Goal: Task Accomplishment & Management: Complete application form

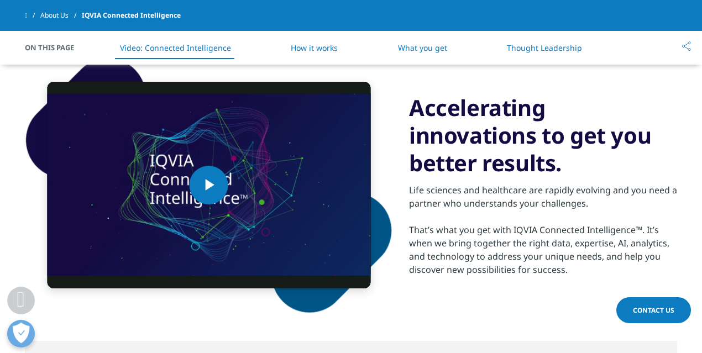
scroll to position [542, 0]
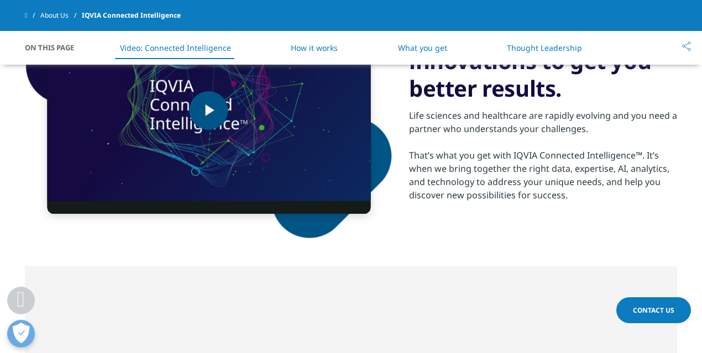
click at [299, 125] on img "Video Player" at bounding box center [208, 110] width 323 height 207
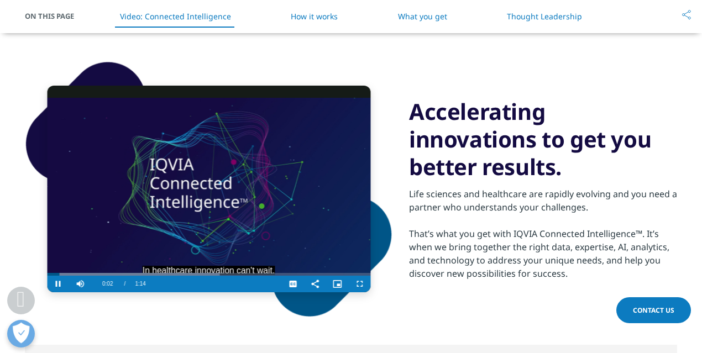
scroll to position [488, 0]
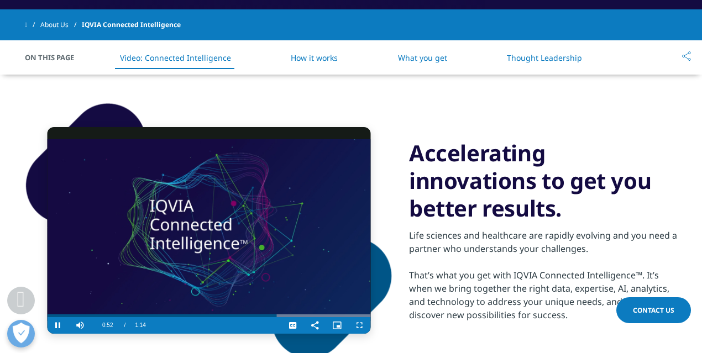
click at [334, 229] on video "Video Player" at bounding box center [208, 230] width 323 height 207
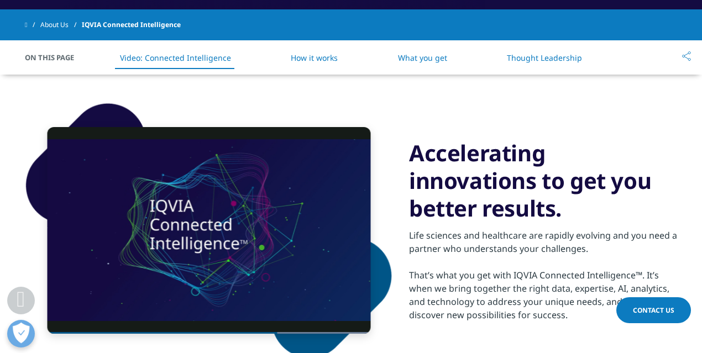
drag, startPoint x: 419, startPoint y: 265, endPoint x: 433, endPoint y: 293, distance: 31.9
click at [426, 286] on div "Life sciences and healthcare are rapidly evolving and you need a partner who un…" at bounding box center [543, 271] width 268 height 99
click at [438, 292] on div "That’s what you get with IQVIA Connected Intelligence™. It’s when we bring toge…" at bounding box center [543, 294] width 268 height 53
drag, startPoint x: 707, startPoint y: 61, endPoint x: 692, endPoint y: 61, distance: 14.4
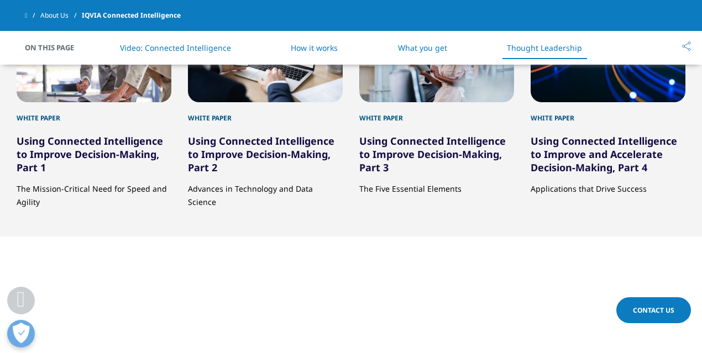
scroll to position [1948, 0]
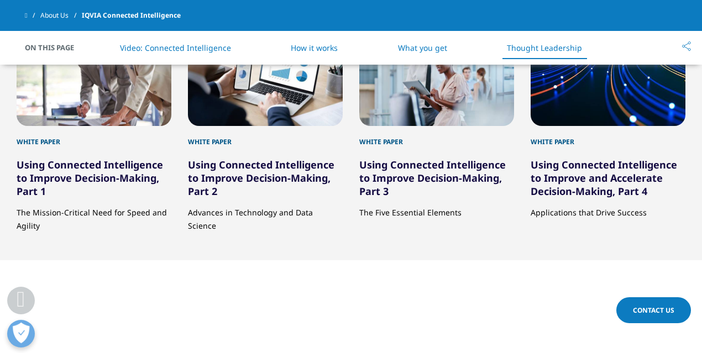
click at [544, 190] on link "Using Connected Intelligence to Improve and Accelerate Decision-Making, Part 4" at bounding box center [603, 178] width 146 height 40
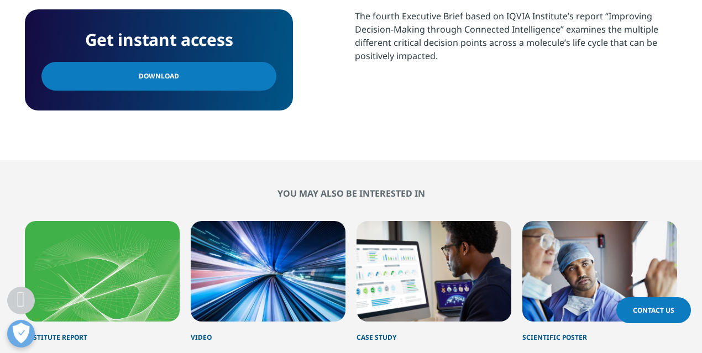
scroll to position [474, 0]
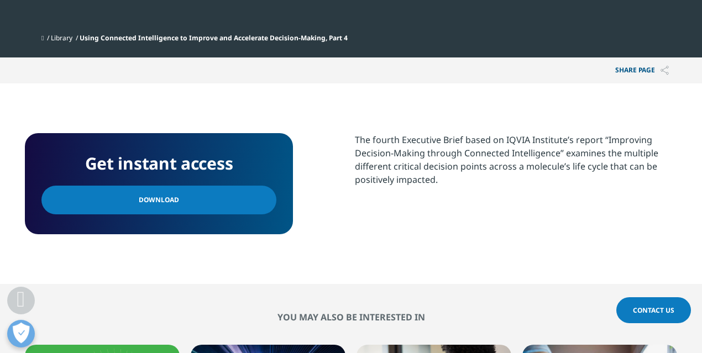
click at [214, 192] on link "Download" at bounding box center [158, 200] width 235 height 29
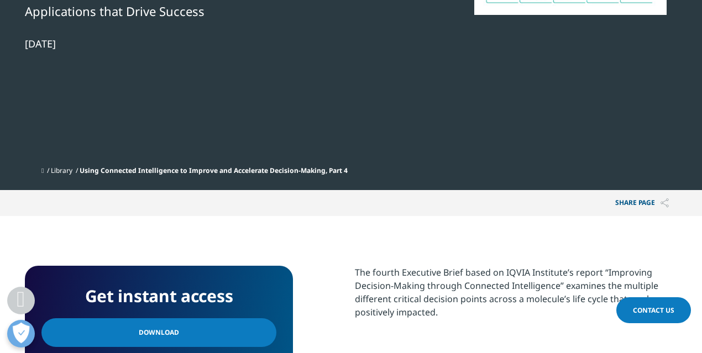
scroll to position [101, 652]
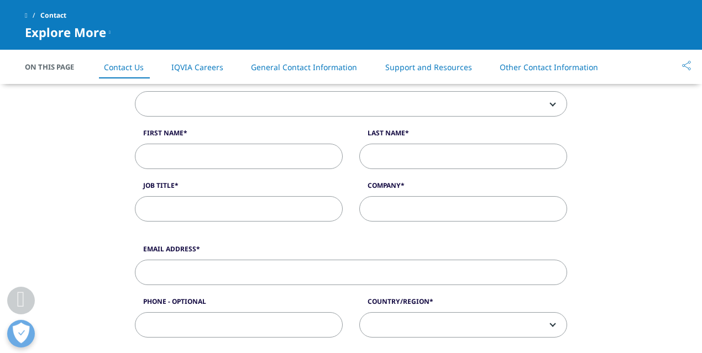
scroll to position [137, 0]
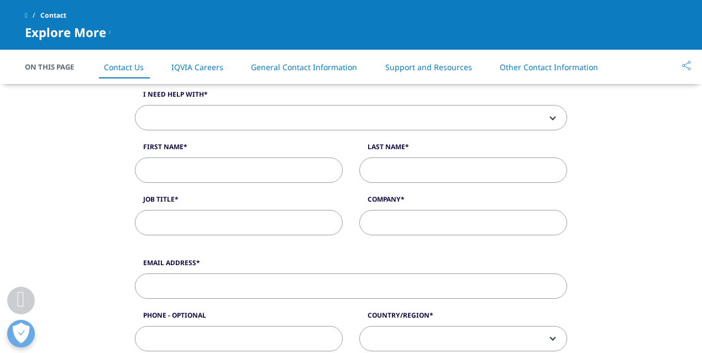
click at [215, 75] on li "IQVIA Careers" at bounding box center [197, 67] width 74 height 33
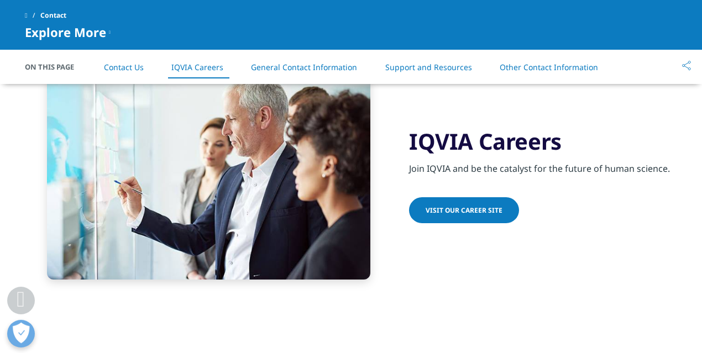
scroll to position [934, 0]
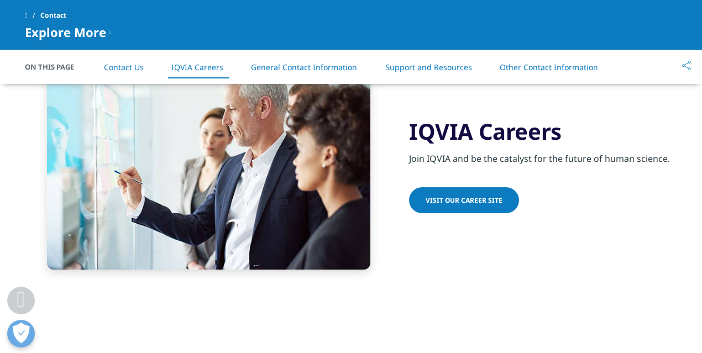
click at [438, 204] on link "Visit our Career Site" at bounding box center [464, 200] width 110 height 26
click at [122, 65] on link "Contact Us" at bounding box center [124, 67] width 40 height 10
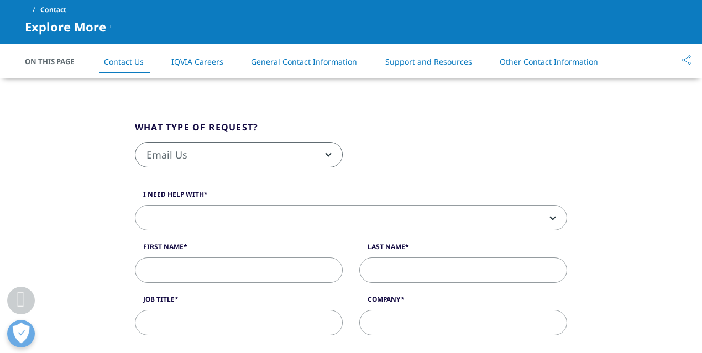
scroll to position [223, 0]
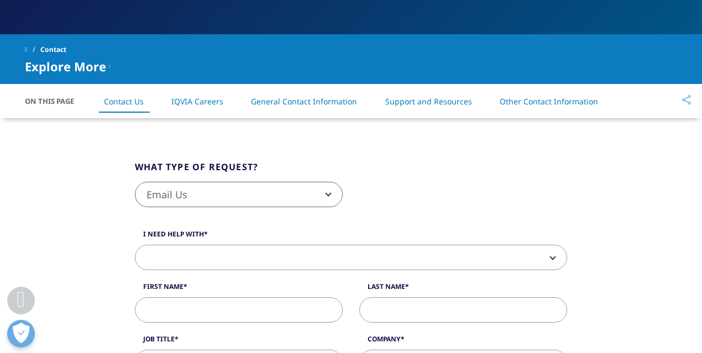
click at [239, 190] on span "Email Us" at bounding box center [238, 194] width 207 height 25
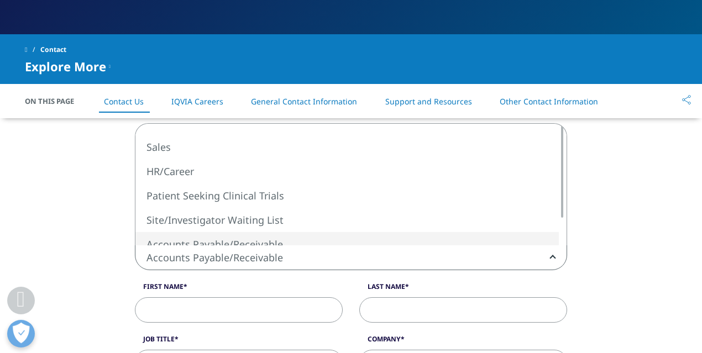
click at [208, 262] on span "Accounts Payable/Receivable" at bounding box center [350, 257] width 431 height 25
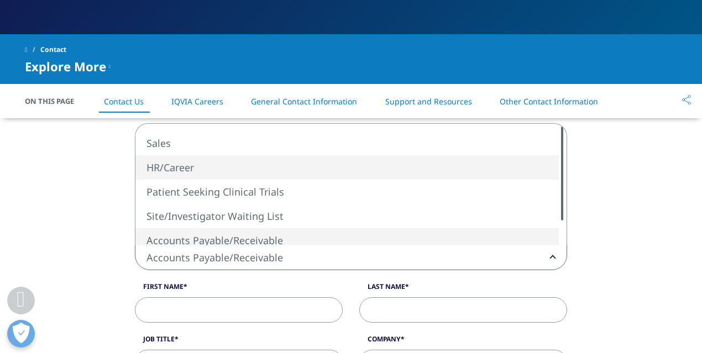
select select "HR/Career"
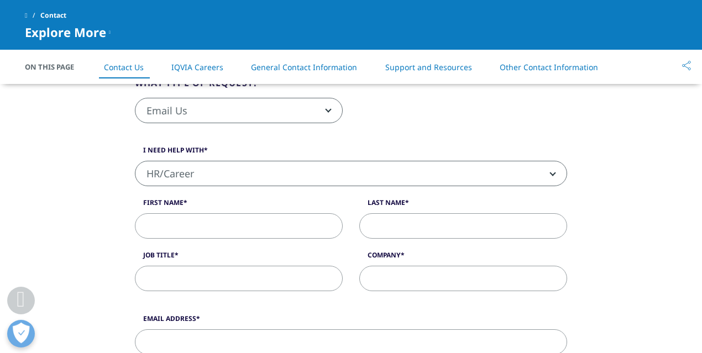
scroll to position [267, 0]
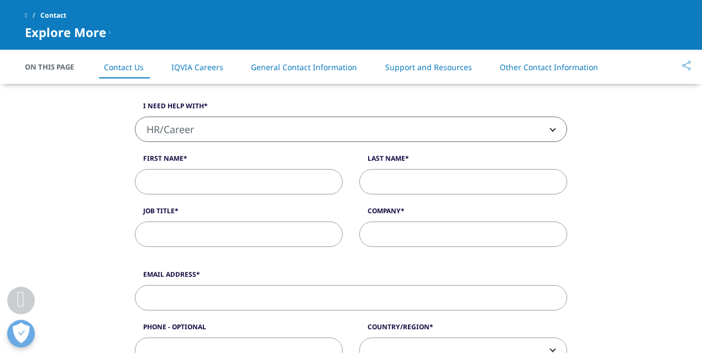
click at [272, 170] on input "First Name" at bounding box center [239, 181] width 208 height 25
type input "Sin Yu"
click at [443, 185] on input "Last Name" at bounding box center [463, 181] width 208 height 25
type input "Wong"
click at [301, 239] on input "Job Title" at bounding box center [239, 234] width 208 height 25
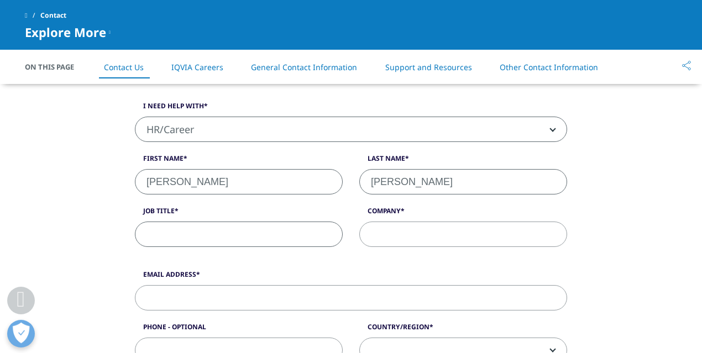
paste input "Analyst, Market Access/Policy Consulting"
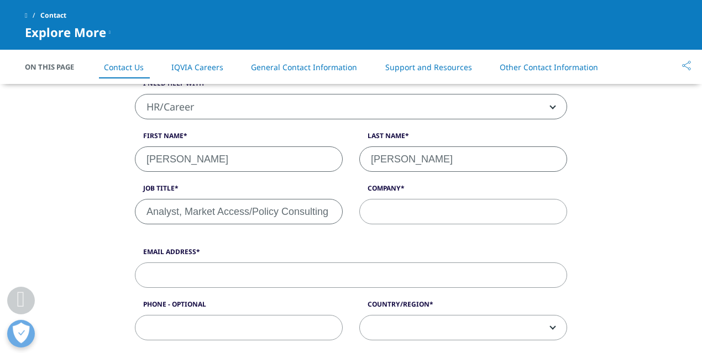
type input "Analyst, Market Access/Policy Consulting"
click at [268, 273] on input "Email Address" at bounding box center [351, 274] width 432 height 25
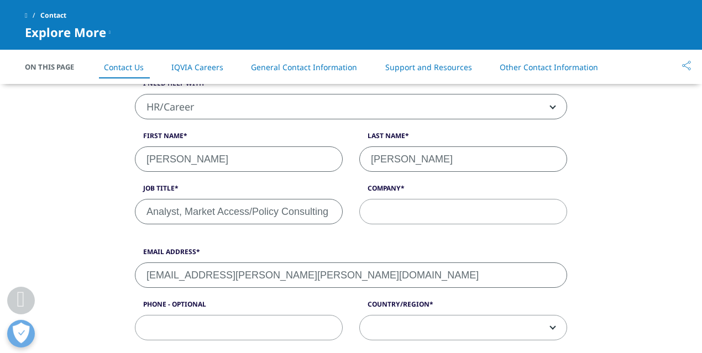
type input "sinyu.wong.judy@gmail.com"
click at [435, 204] on input "Company" at bounding box center [463, 211] width 208 height 25
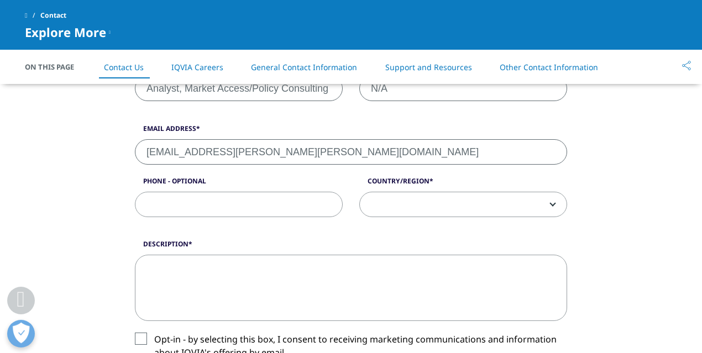
type input "N/A"
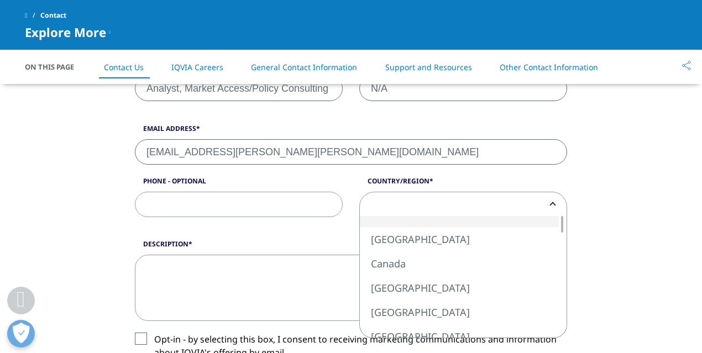
click at [436, 192] on span at bounding box center [463, 204] width 207 height 25
select select "[GEOGRAPHIC_DATA]"
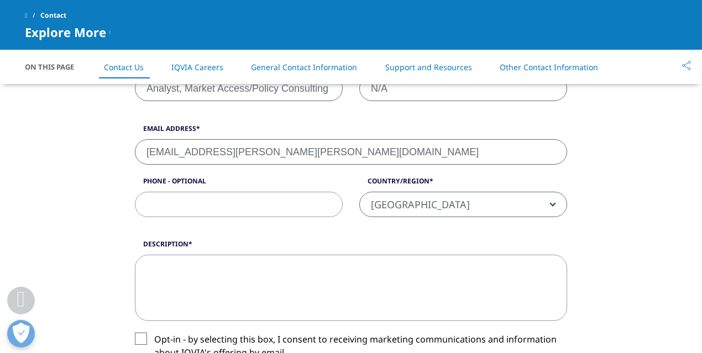
click at [268, 294] on textarea "Description" at bounding box center [351, 288] width 432 height 66
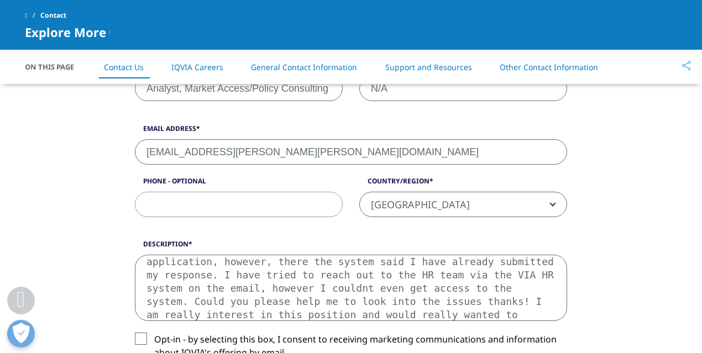
scroll to position [32, 0]
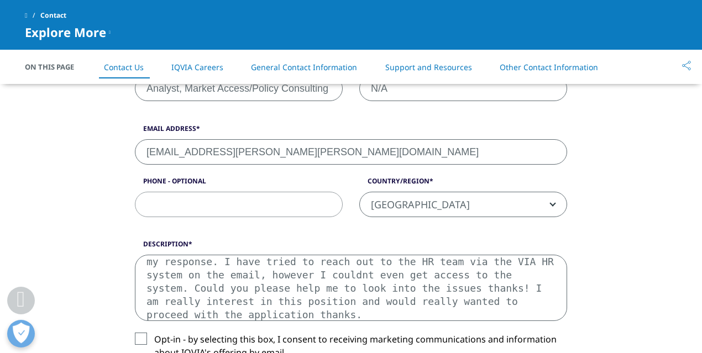
drag, startPoint x: 381, startPoint y: 317, endPoint x: 142, endPoint y: 230, distance: 253.9
click at [142, 230] on form "What type of request? Email Us Request a Demo IQVIA Institute Inquiries Media I…" at bounding box center [351, 206] width 432 height 640
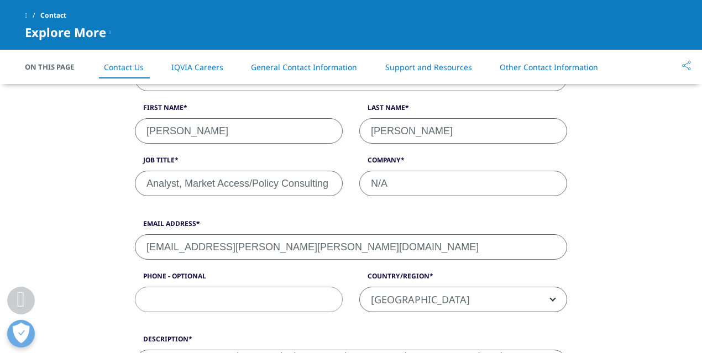
scroll to position [408, 0]
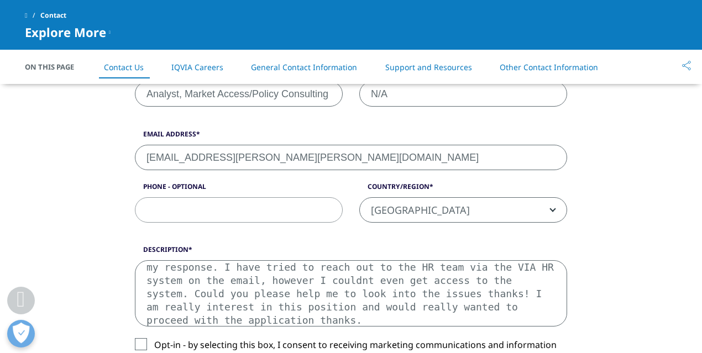
click at [371, 307] on textarea "I was asked to complete IQVIA stage 1 assessment as part of my application, how…" at bounding box center [351, 293] width 432 height 66
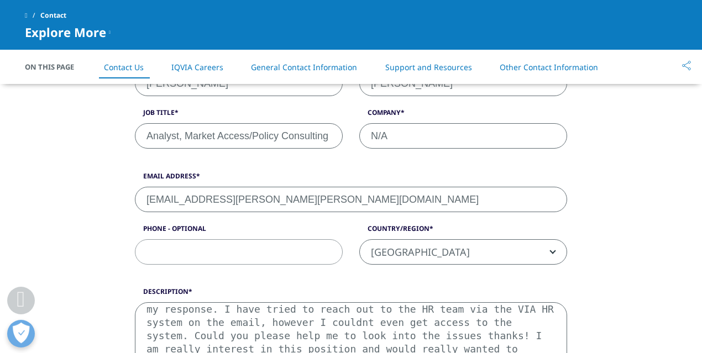
scroll to position [391, 0]
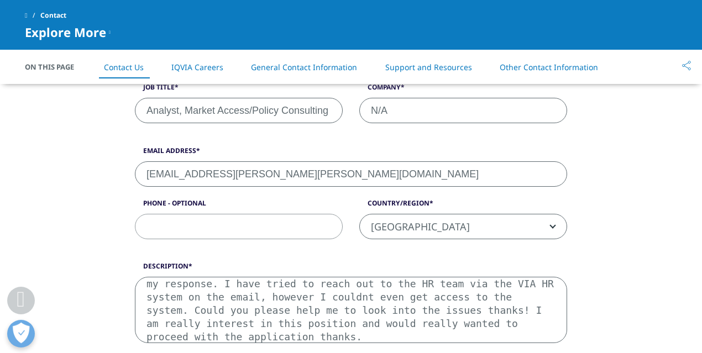
drag, startPoint x: 368, startPoint y: 334, endPoint x: 143, endPoint y: 257, distance: 238.8
click at [143, 257] on form "What type of request? Email Us Request a Demo IQVIA Institute Inquiries Media I…" at bounding box center [351, 228] width 432 height 640
type textarea "I was asked to complete IQVIA stage 1 assessment as part of my application, how…"
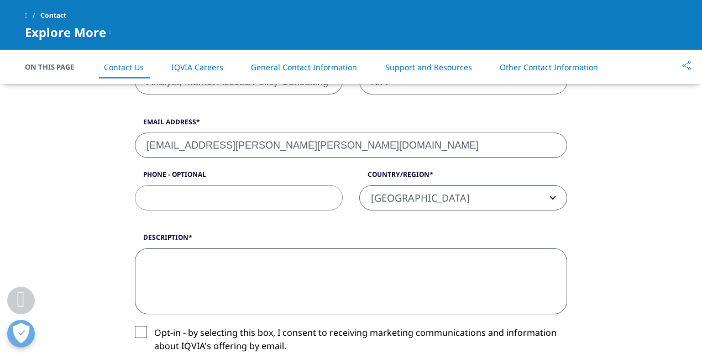
scroll to position [0, 0]
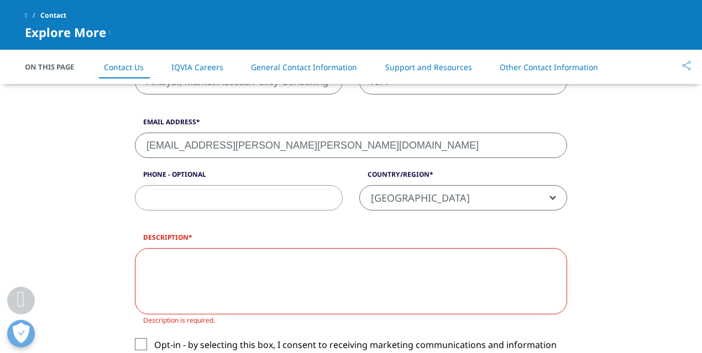
paste textarea "I was invited to complete the Stage 1 assessment for my IQVIA application. Howe…"
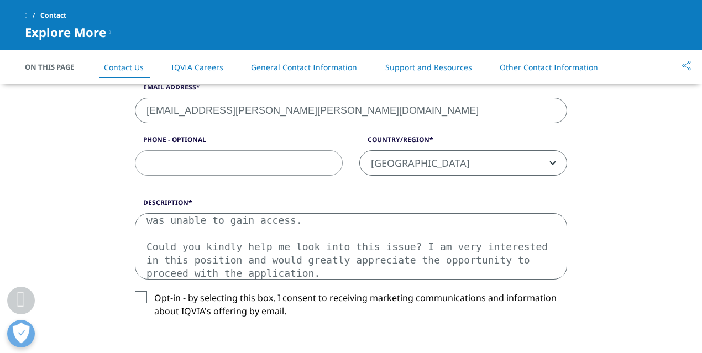
scroll to position [543, 0]
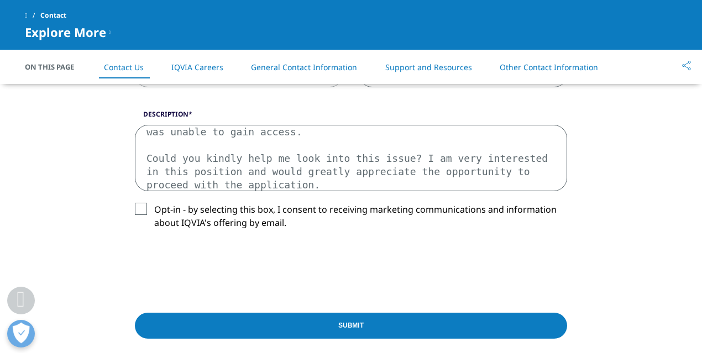
type textarea "I was invited to complete the Stage 1 assessment for my IQVIA application. Howe…"
click at [422, 323] on input "Submit" at bounding box center [351, 326] width 432 height 26
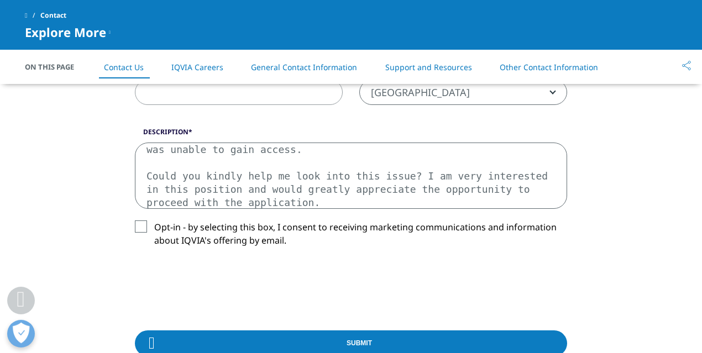
scroll to position [540, 0]
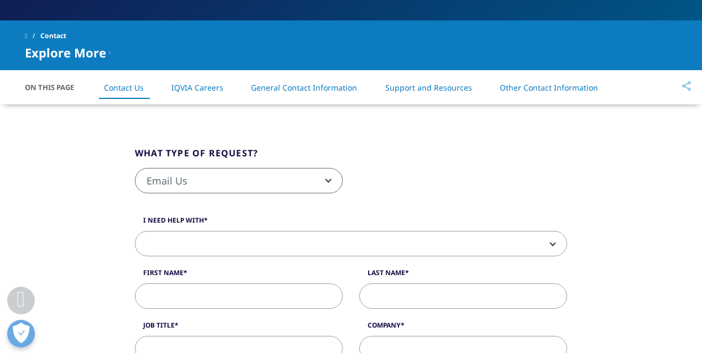
scroll to position [197, 0]
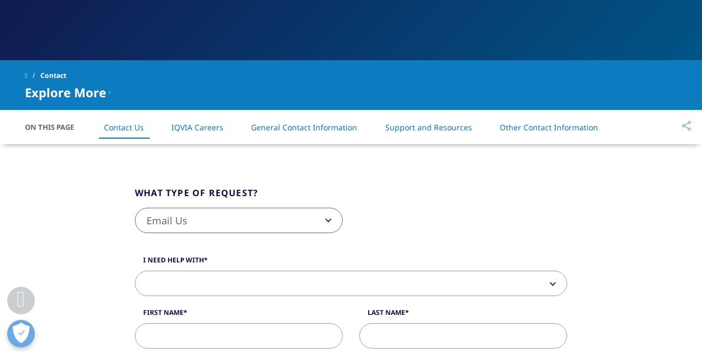
click at [296, 222] on span "Email Us" at bounding box center [238, 220] width 207 height 25
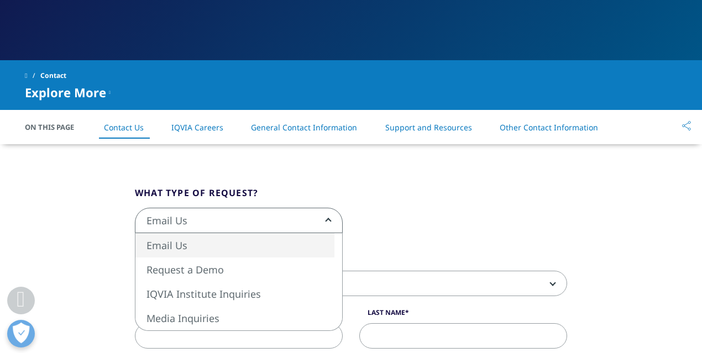
click at [296, 222] on span "Email Us" at bounding box center [238, 220] width 207 height 25
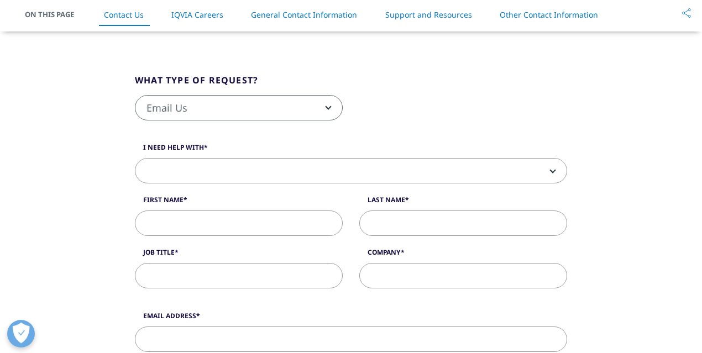
scroll to position [154, 0]
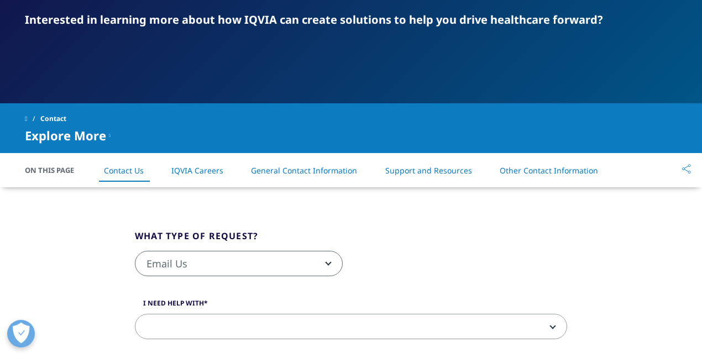
click at [235, 272] on span "Email Us" at bounding box center [238, 263] width 207 height 25
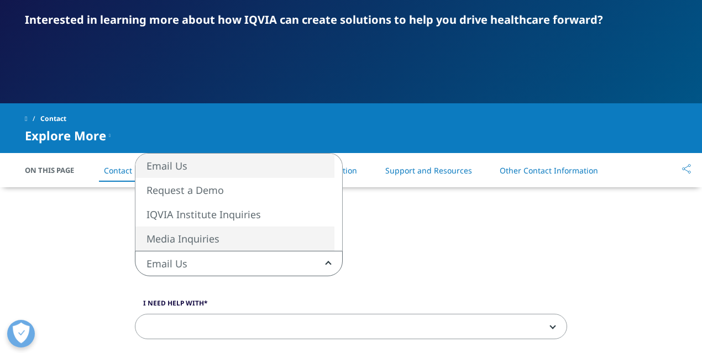
click at [218, 255] on span "Email Us" at bounding box center [238, 263] width 207 height 25
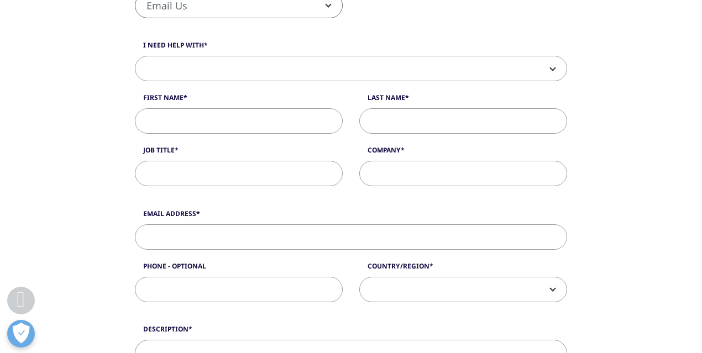
scroll to position [218, 0]
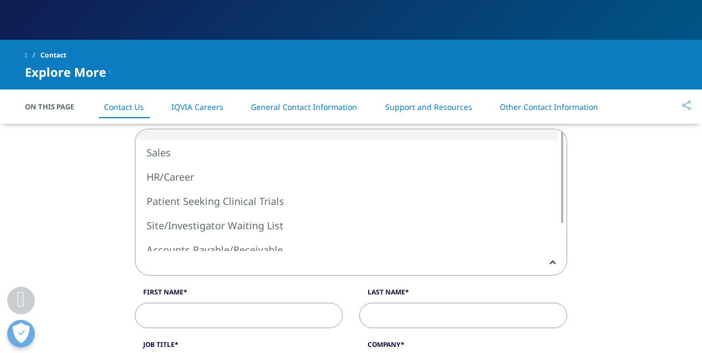
click at [221, 266] on span at bounding box center [350, 263] width 431 height 25
